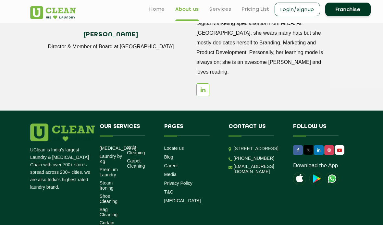
scroll to position [900, 0]
click at [109, 154] on link "Laundry by Kg" at bounding box center [111, 159] width 22 height 10
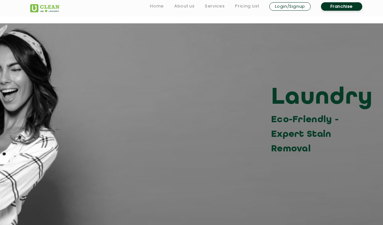
click at [256, 6] on link "Pricing List" at bounding box center [247, 6] width 24 height 8
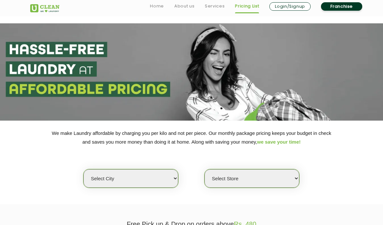
click at [160, 173] on select "Select city [GEOGRAPHIC_DATA] [GEOGRAPHIC_DATA] [GEOGRAPHIC_DATA] [GEOGRAPHIC_D…" at bounding box center [130, 178] width 95 height 18
select select "2"
click at [285, 171] on select "Select Store [GEOGRAPHIC_DATA] Sector 66 [GEOGRAPHIC_DATA] Phase [GEOGRAPHIC_DA…" at bounding box center [251, 178] width 95 height 18
select select "359"
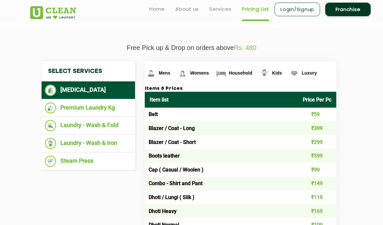
scroll to position [176, 0]
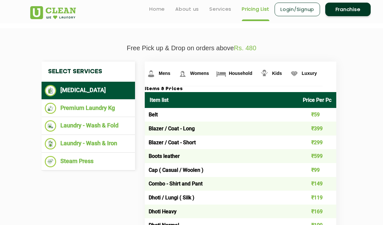
click at [176, 76] on link "Womens" at bounding box center [160, 74] width 31 height 24
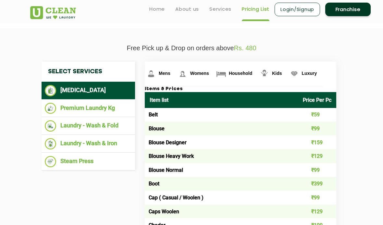
click at [120, 106] on li "Premium Laundry Kg" at bounding box center [88, 108] width 87 height 11
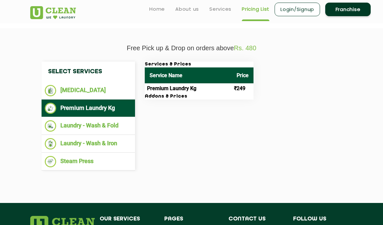
click at [115, 123] on li "Laundry - Wash & Fold" at bounding box center [88, 125] width 87 height 11
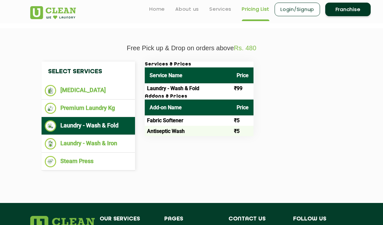
click at [117, 140] on li "Laundry - Wash & Iron" at bounding box center [88, 143] width 87 height 11
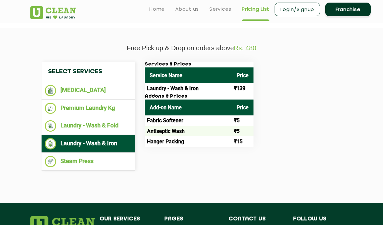
click at [93, 157] on li "Steam Press" at bounding box center [88, 161] width 87 height 11
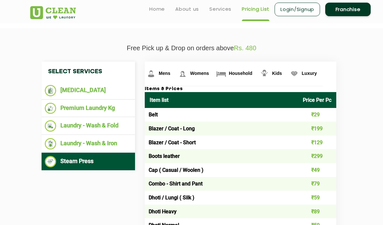
click at [113, 85] on li "[MEDICAL_DATA]" at bounding box center [88, 90] width 87 height 11
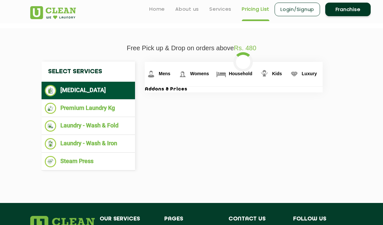
click at [103, 108] on li "Premium Laundry Kg" at bounding box center [88, 108] width 87 height 11
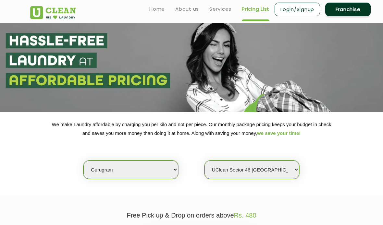
scroll to position [0, 0]
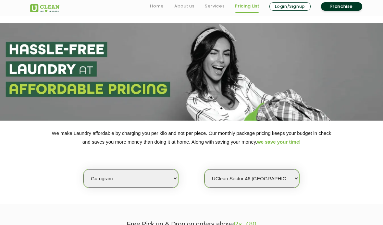
click at [210, 9] on link "Services" at bounding box center [215, 6] width 20 height 8
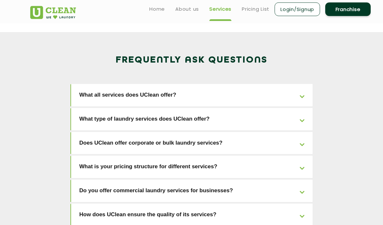
scroll to position [1058, 0]
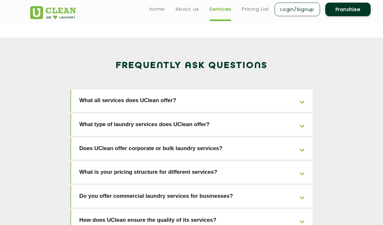
click at [300, 138] on link "Does UClean offer corporate or bulk laundry services?" at bounding box center [191, 149] width 241 height 22
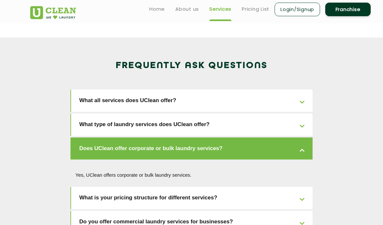
click at [302, 138] on link "Does UClean offer corporate or bulk laundry services?" at bounding box center [191, 149] width 241 height 22
click at [293, 187] on link "What is your pricing structure for different services?" at bounding box center [191, 198] width 241 height 22
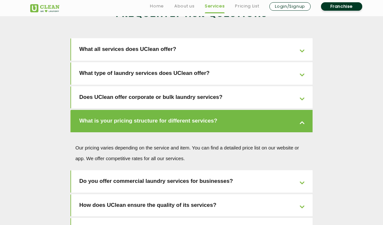
scroll to position [1110, 0]
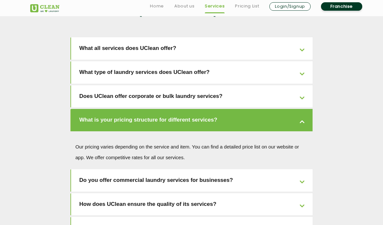
click at [300, 169] on link "Do you offer commercial laundry services for businesses?" at bounding box center [191, 180] width 241 height 22
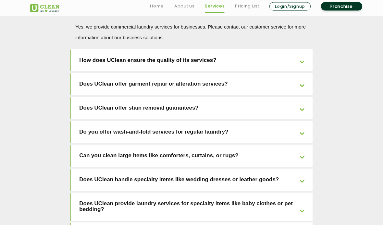
scroll to position [1254, 0]
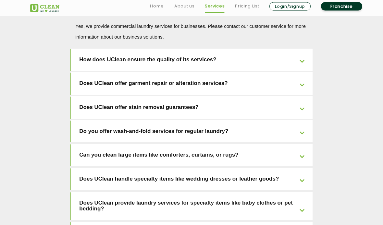
click at [286, 121] on link "Do you offer wash-and-fold services for regular laundry?" at bounding box center [191, 132] width 241 height 22
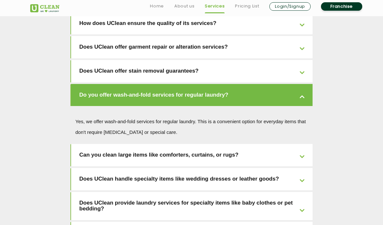
click at [296, 144] on link "Can you clean large items like comforters, curtains, or rugs?" at bounding box center [191, 155] width 241 height 22
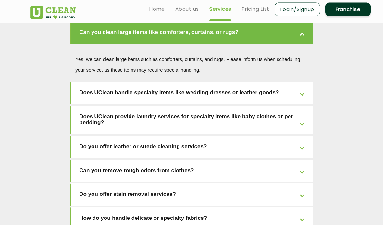
click at [298, 160] on link "Can you remove tough odors from clothes?" at bounding box center [191, 171] width 241 height 22
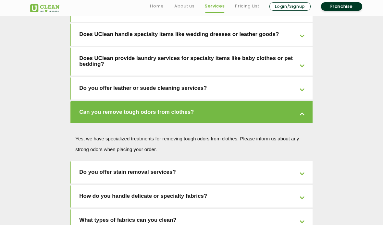
scroll to position [1361, 0]
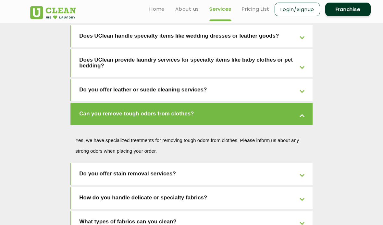
click at [287, 187] on link "How do you handle delicate or specialty fabrics?" at bounding box center [191, 198] width 241 height 22
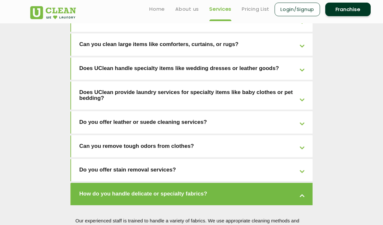
scroll to position [1329, 0]
